Goal: Information Seeking & Learning: Learn about a topic

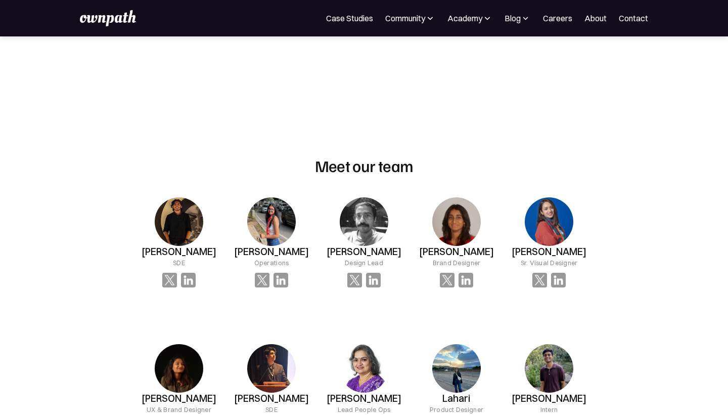
scroll to position [594, 0]
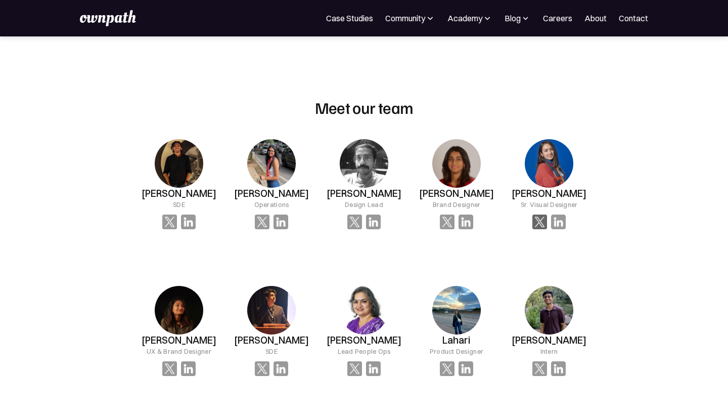
click at [542, 216] on img at bounding box center [540, 221] width 15 height 15
click at [557, 220] on img at bounding box center [558, 221] width 15 height 15
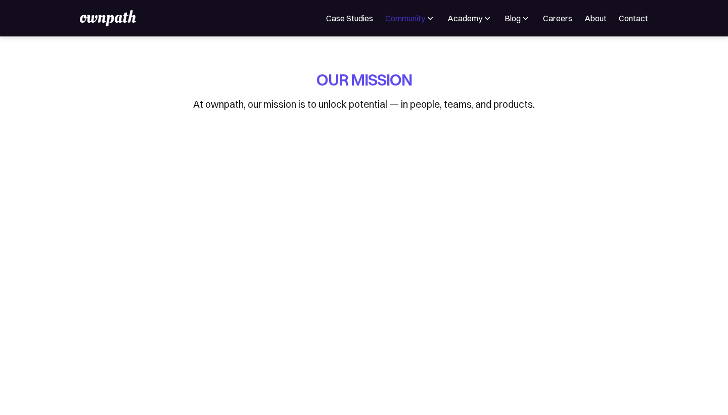
click at [389, 20] on div "Community" at bounding box center [405, 18] width 40 height 12
click at [306, 58] on div "OUR MISSION At ownpath, our mission is to unlock potential — in people, teams, …" at bounding box center [363, 331] width 485 height 590
click at [415, 18] on div "Community" at bounding box center [405, 18] width 40 height 12
click at [381, 54] on div "Events" at bounding box center [387, 55] width 24 height 12
click at [482, 21] on img at bounding box center [487, 18] width 10 height 10
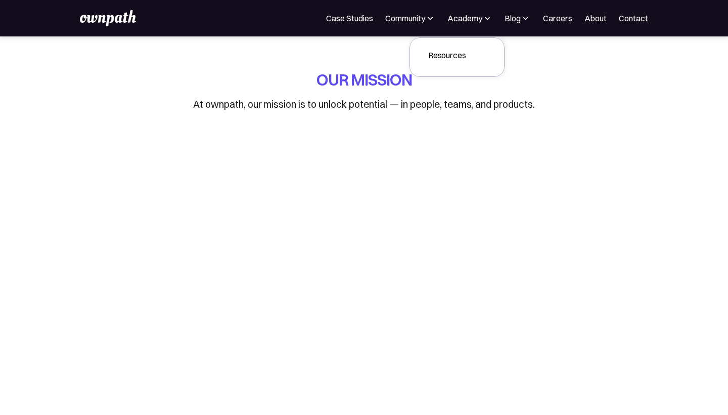
click at [483, 19] on img at bounding box center [487, 18] width 10 height 10
click at [450, 52] on div "Resources" at bounding box center [447, 55] width 38 height 12
click at [512, 20] on div "Blog" at bounding box center [513, 18] width 16 height 12
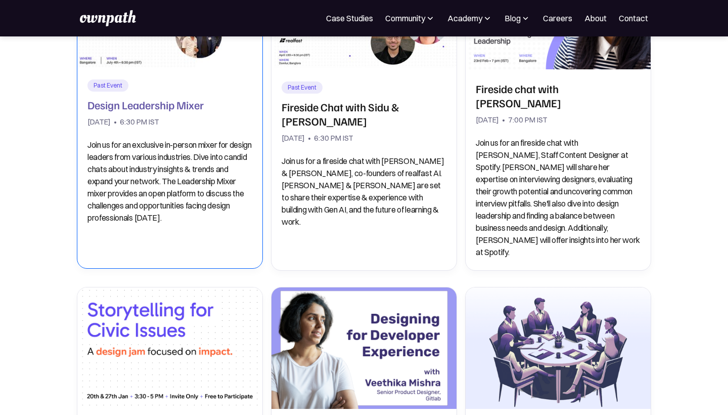
scroll to position [524, 0]
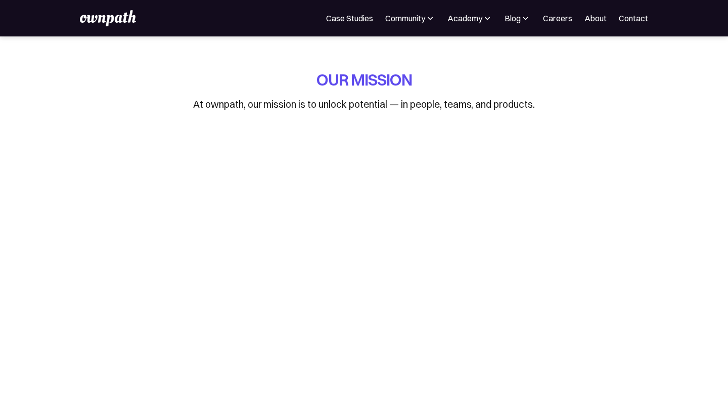
scroll to position [594, 0]
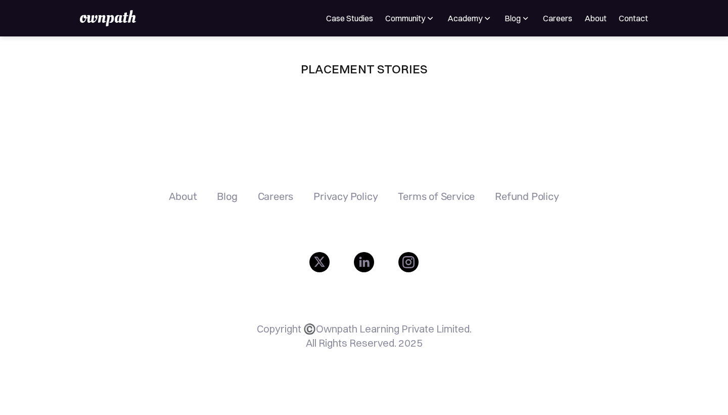
click at [351, 120] on div "Placement stories Read real-life success stories of designers who found their d…" at bounding box center [364, 95] width 728 height 119
click at [104, 21] on img at bounding box center [108, 18] width 56 height 16
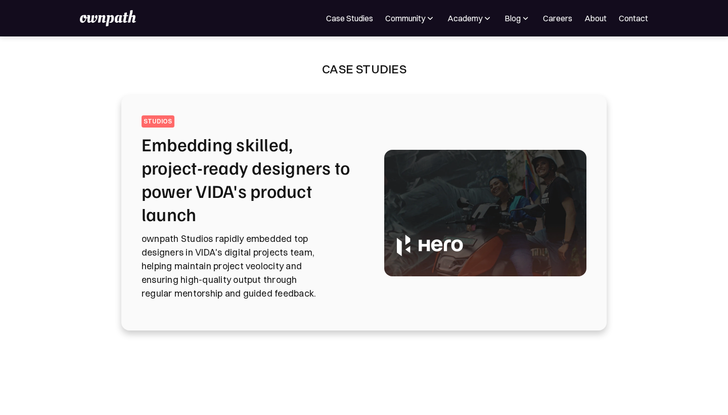
click at [410, 24] on div "For Companies Case Studies Community Events Design Residency Work on exciting p…" at bounding box center [364, 18] width 568 height 16
click at [412, 23] on div "Community" at bounding box center [405, 18] width 40 height 12
click at [393, 57] on div "Events" at bounding box center [387, 55] width 24 height 12
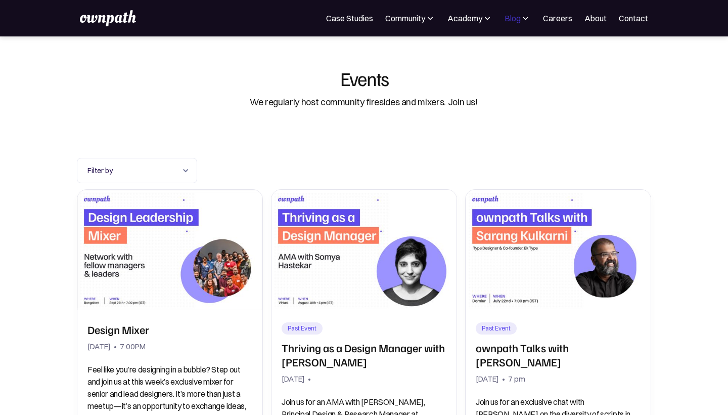
click at [517, 17] on div "Blog" at bounding box center [513, 18] width 16 height 12
click at [472, 66] on div "Case studies" at bounding box center [494, 66] width 61 height 12
click at [470, 87] on div "Expert interviews" at bounding box center [494, 88] width 61 height 12
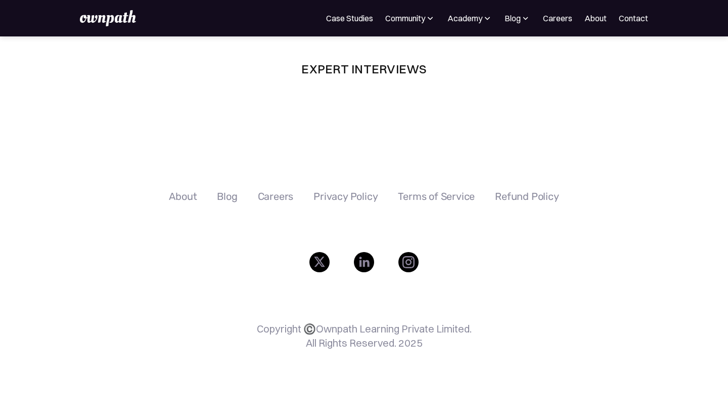
click at [99, 19] on img at bounding box center [108, 18] width 56 height 16
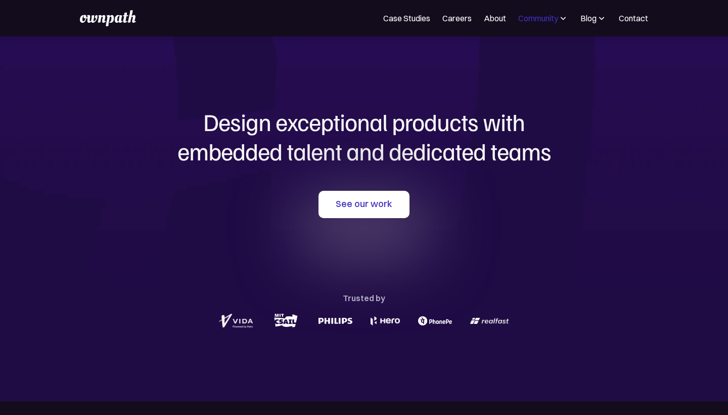
click at [551, 19] on div "Community" at bounding box center [538, 18] width 40 height 12
